Goal: Information Seeking & Learning: Learn about a topic

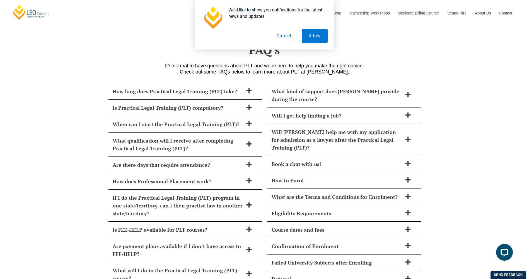
scroll to position [2248, 0]
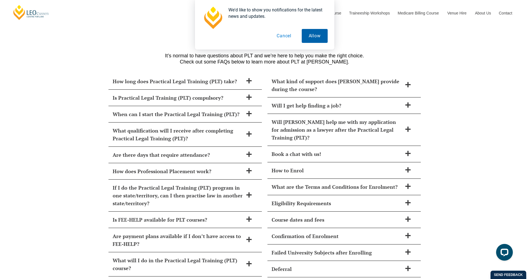
click at [306, 36] on button "Allow" at bounding box center [314, 36] width 26 height 14
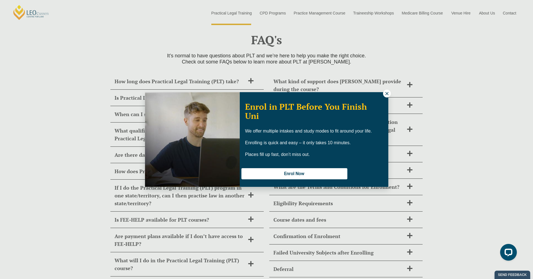
click at [384, 94] on icon at bounding box center [386, 93] width 5 height 5
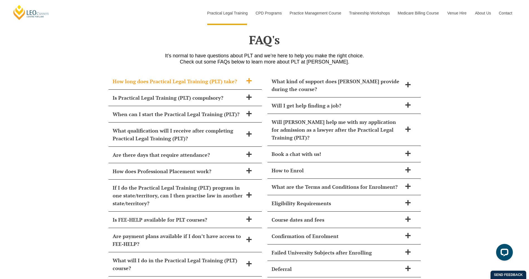
click at [147, 77] on h2 "How long does Practical Legal Training (PLT) take?" at bounding box center [178, 81] width 130 height 8
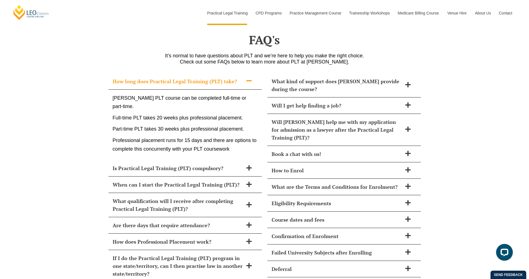
click at [147, 77] on h2 "How long does Practical Legal Training (PLT) take?" at bounding box center [178, 81] width 130 height 8
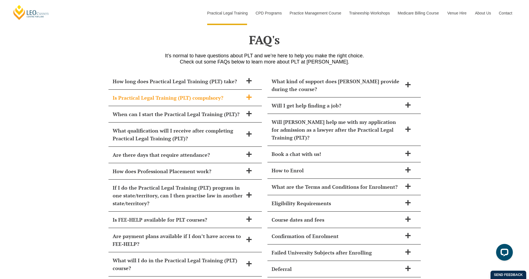
click at [148, 94] on h2 "Is Practical Legal Training (PLT) compulsory?" at bounding box center [178, 98] width 130 height 8
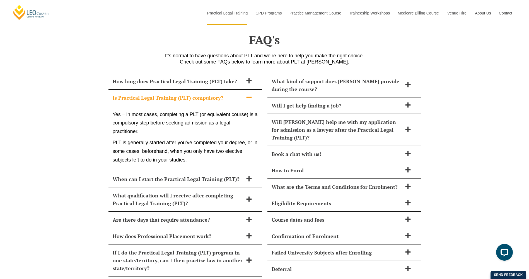
click at [148, 94] on h2 "Is Practical Legal Training (PLT) compulsory?" at bounding box center [178, 98] width 130 height 8
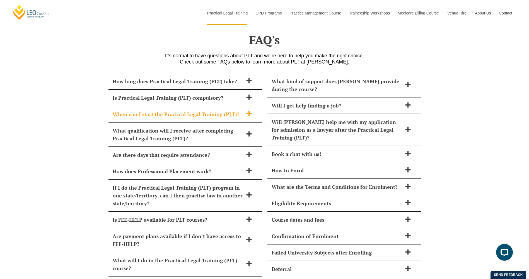
click at [152, 110] on h2 "When can I start the Practical Legal Training (PLT)?" at bounding box center [178, 114] width 130 height 8
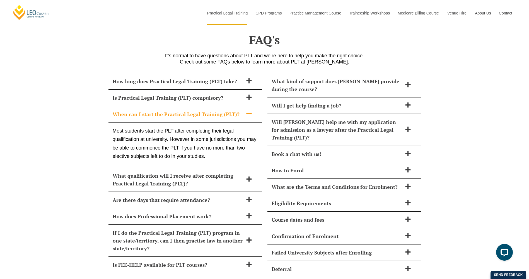
click at [152, 110] on h2 "When can I start the Practical Legal Training (PLT)?" at bounding box center [178, 114] width 130 height 8
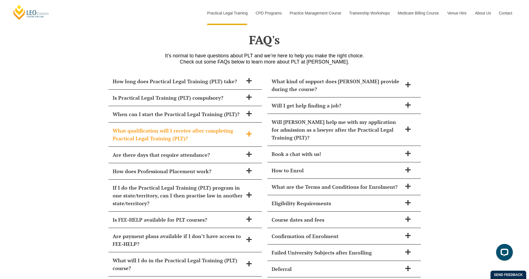
click at [160, 127] on h2 "What qualification will I receive after completing Practical Legal Training (PL…" at bounding box center [178, 135] width 130 height 16
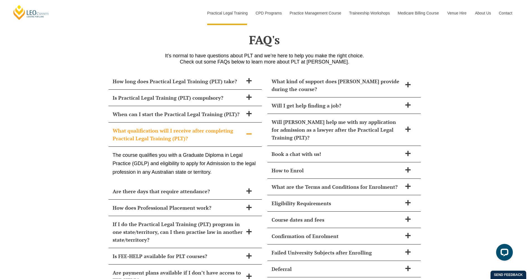
click at [160, 127] on h2 "What qualification will I receive after completing Practical Legal Training (PL…" at bounding box center [178, 135] width 130 height 16
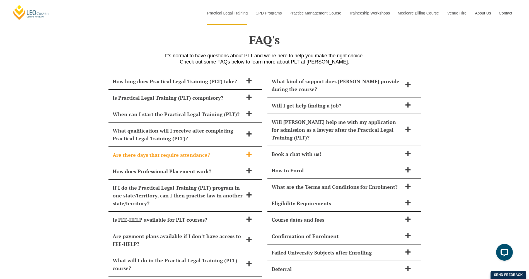
click at [149, 151] on h2 "Are there days that require attendance?" at bounding box center [178, 155] width 130 height 8
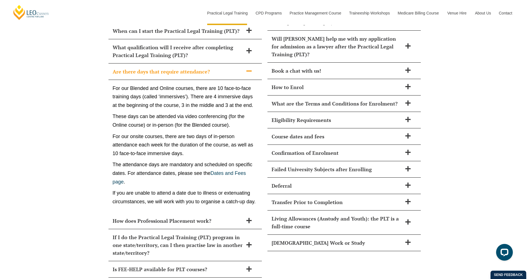
scroll to position [2331, 0]
click at [146, 67] on h2 "Are there days that require attendance?" at bounding box center [178, 71] width 130 height 8
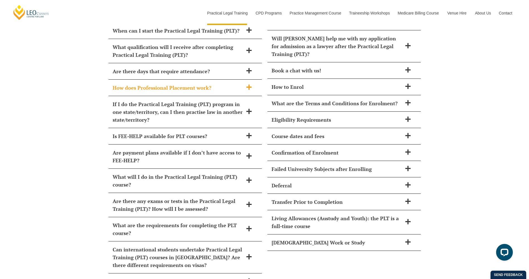
click at [139, 84] on h2 "How does Professional Placement work?" at bounding box center [178, 88] width 130 height 8
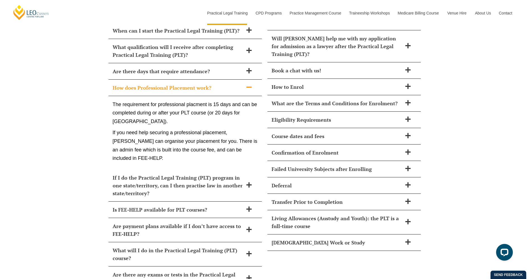
click at [139, 84] on h2 "How does Professional Placement work?" at bounding box center [178, 88] width 130 height 8
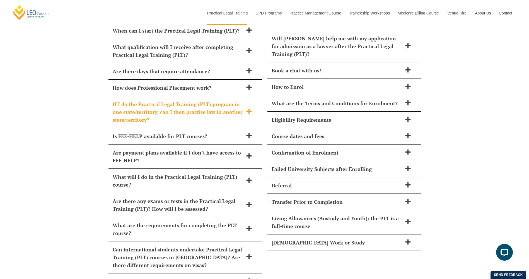
click at [142, 100] on h2 "If I do the Practical Legal Training (PLT) program in one state/territory, can …" at bounding box center [178, 111] width 130 height 23
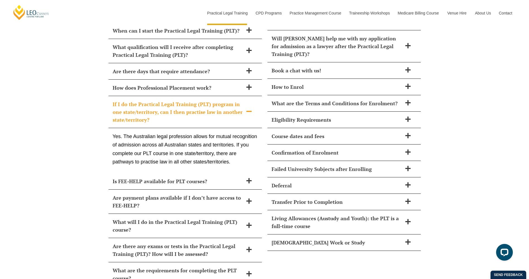
click at [142, 100] on h2 "If I do the Practical Legal Training (PLT) program in one state/territory, can …" at bounding box center [178, 111] width 130 height 23
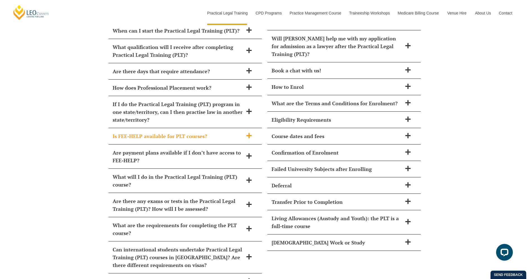
click at [141, 132] on h2 "Is FEE-HELP available for PLT courses?" at bounding box center [178, 136] width 130 height 8
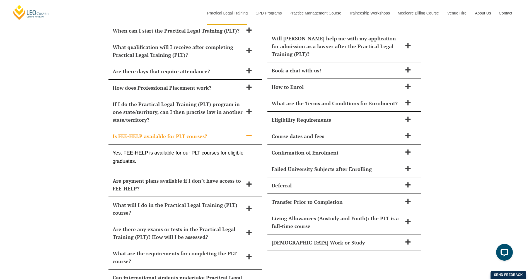
click at [141, 132] on h2 "Is FEE-HELP available for PLT courses?" at bounding box center [178, 136] width 130 height 8
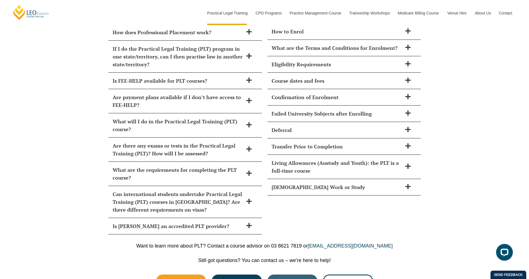
scroll to position [2387, 0]
click at [121, 117] on h2 "What will I do in the Practical Legal Training (PLT) course?" at bounding box center [178, 125] width 130 height 16
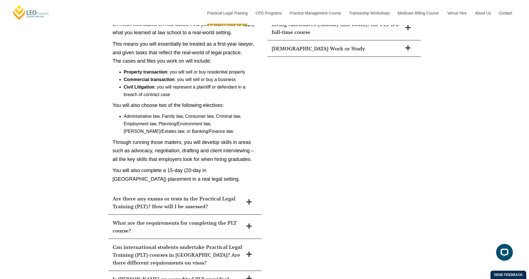
scroll to position [2526, 0]
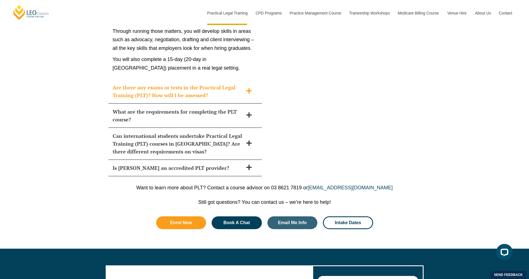
click at [249, 88] on icon at bounding box center [248, 90] width 5 height 5
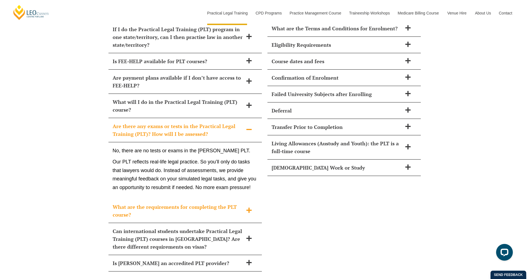
scroll to position [2406, 0]
click at [248, 208] on icon at bounding box center [249, 211] width 6 height 6
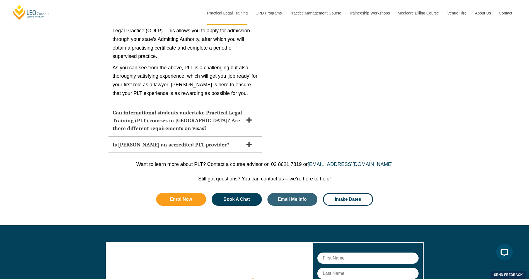
scroll to position [3102, 0]
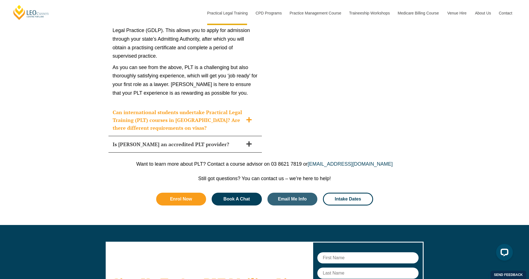
click at [247, 117] on span at bounding box center [249, 120] width 12 height 7
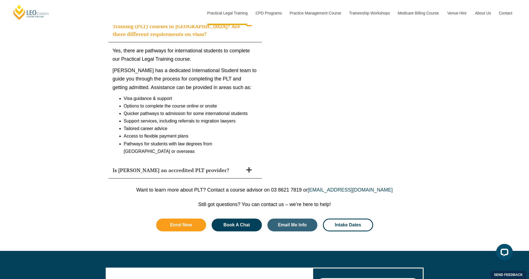
scroll to position [2562, 0]
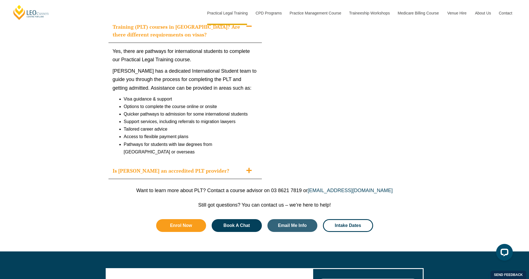
click at [249, 168] on icon at bounding box center [248, 170] width 5 height 5
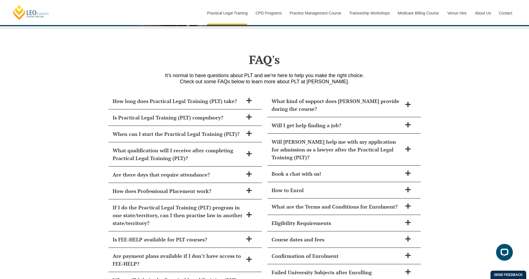
scroll to position [2228, 0]
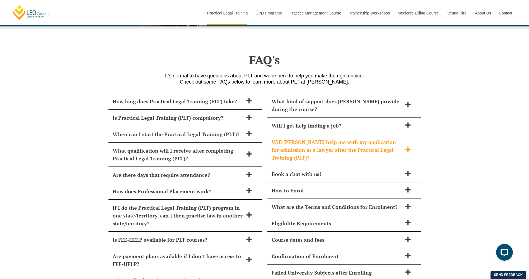
click at [408, 146] on icon at bounding box center [408, 149] width 6 height 6
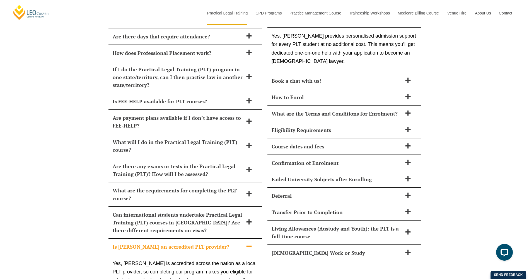
scroll to position [2366, 0]
click at [407, 93] on icon at bounding box center [408, 96] width 6 height 6
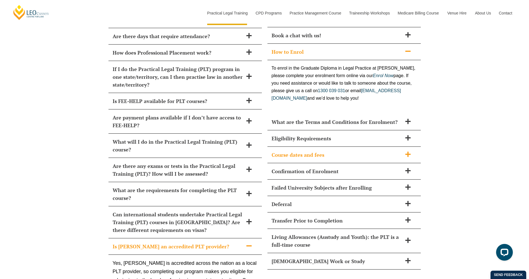
click at [408, 151] on icon at bounding box center [408, 154] width 6 height 6
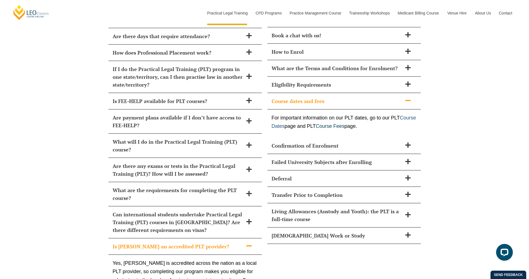
click at [305, 116] on link "Course Dates" at bounding box center [343, 122] width 144 height 14
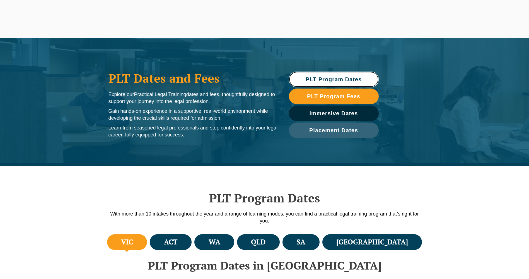
click at [329, 78] on span "PLT Program Dates" at bounding box center [333, 80] width 56 height 6
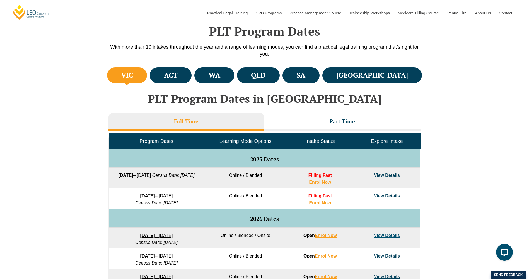
scroll to position [167, 0]
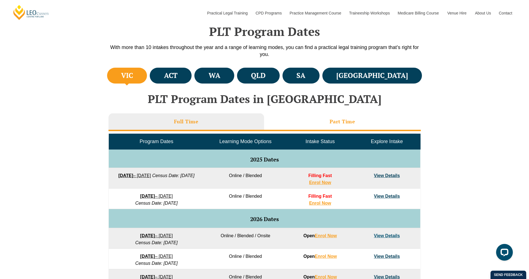
click at [331, 123] on h3 "Part Time" at bounding box center [342, 121] width 26 height 6
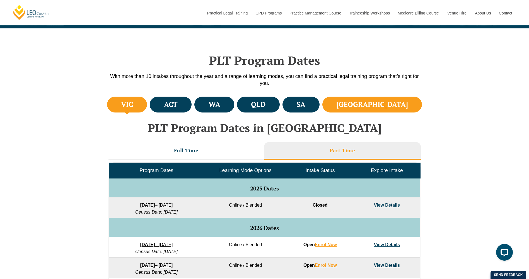
scroll to position [138, 0]
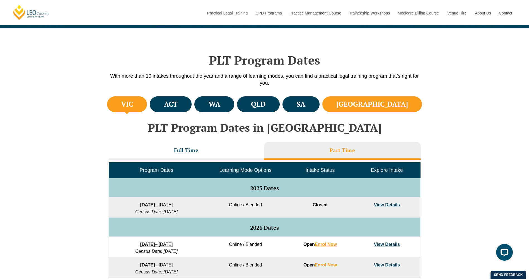
click at [402, 106] on h4 "[GEOGRAPHIC_DATA]" at bounding box center [372, 104] width 72 height 9
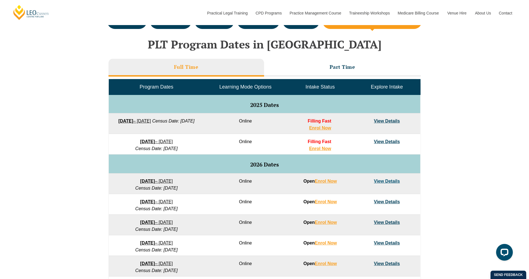
scroll to position [221, 0]
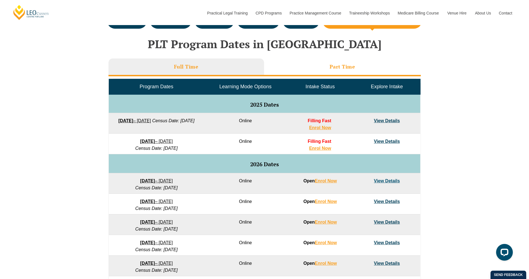
click at [344, 66] on h3 "Part Time" at bounding box center [342, 67] width 26 height 6
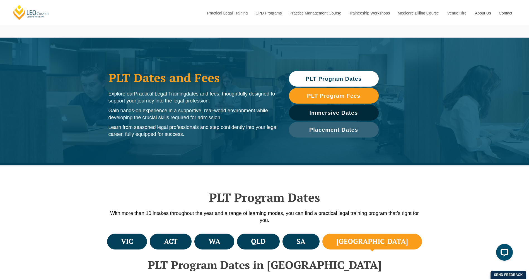
scroll to position [0, 0]
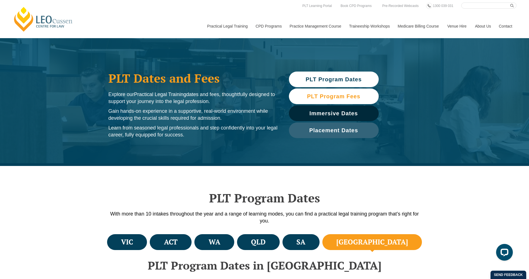
click at [350, 97] on span "PLT Program Fees" at bounding box center [333, 97] width 53 height 6
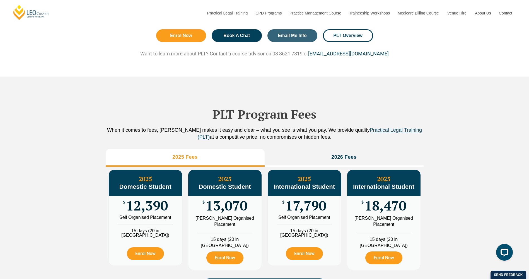
scroll to position [538, 0]
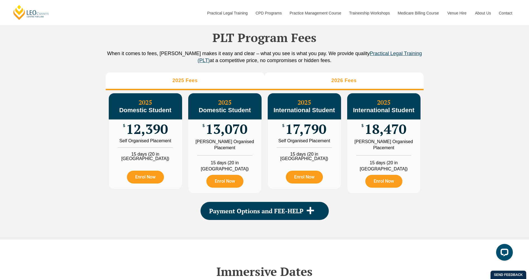
click at [335, 80] on h3 "2026 Fees" at bounding box center [343, 80] width 25 height 6
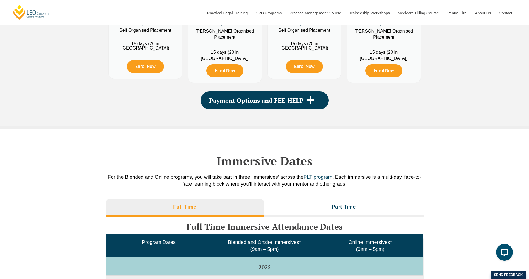
scroll to position [649, 0]
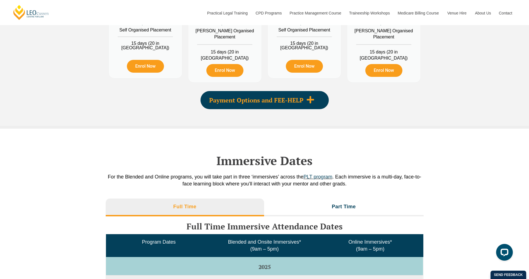
click at [310, 96] on icon at bounding box center [309, 99] width 7 height 7
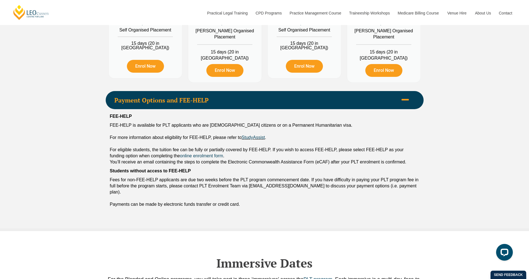
click at [407, 96] on icon at bounding box center [405, 100] width 8 height 8
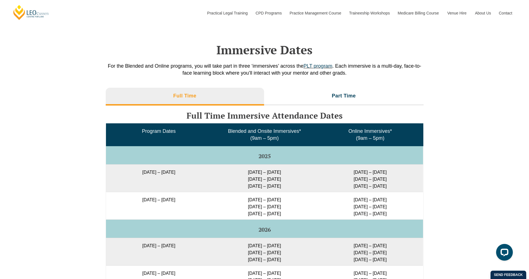
scroll to position [760, 0]
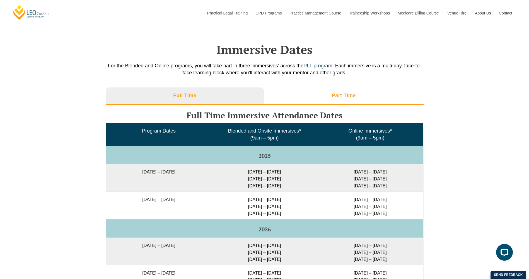
click at [358, 90] on li "Part Time" at bounding box center [343, 96] width 159 height 18
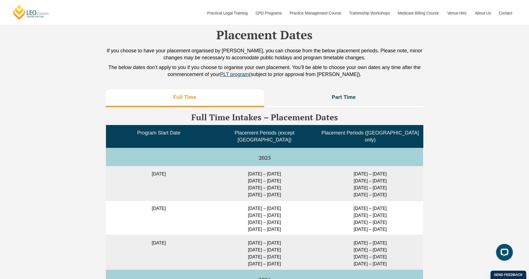
scroll to position [1150, 0]
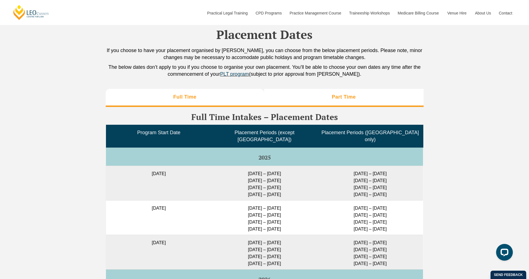
click at [333, 94] on h3 "Part Time" at bounding box center [344, 97] width 24 height 6
